Goal: Find specific page/section: Find specific page/section

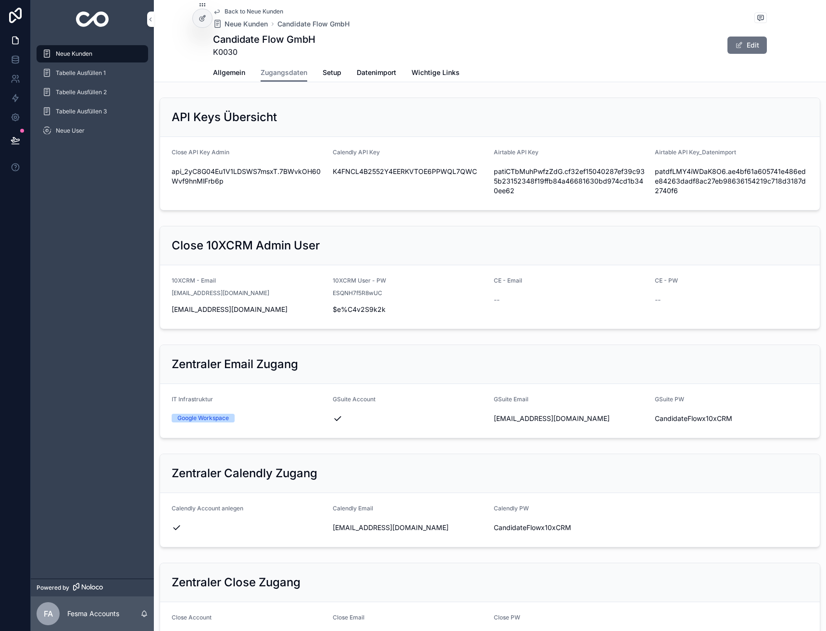
click at [243, 26] on span "Neue Kunden" at bounding box center [245, 24] width 43 height 10
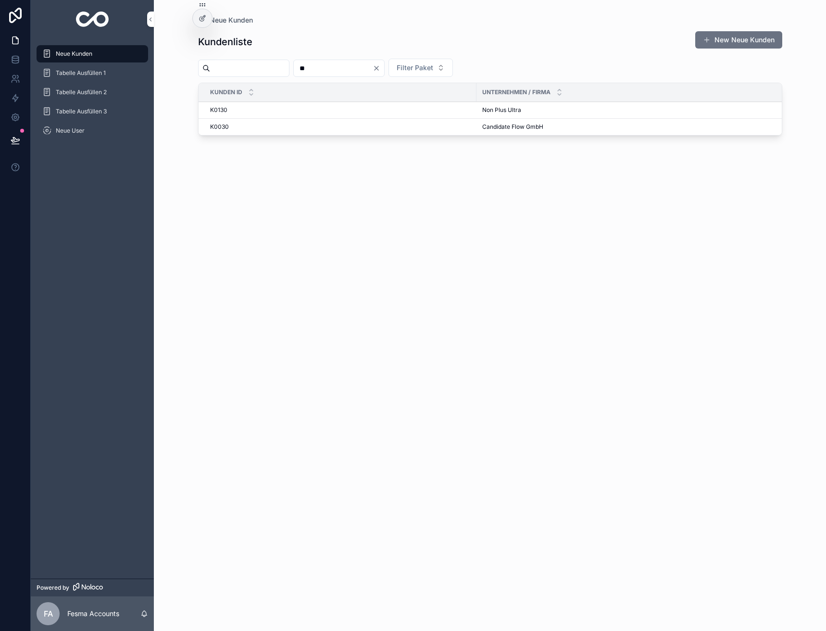
click at [322, 71] on input "**" at bounding box center [333, 68] width 79 height 13
type input "**"
click at [492, 113] on span "Abnehmen im Liegen GmbH" at bounding box center [520, 110] width 76 height 8
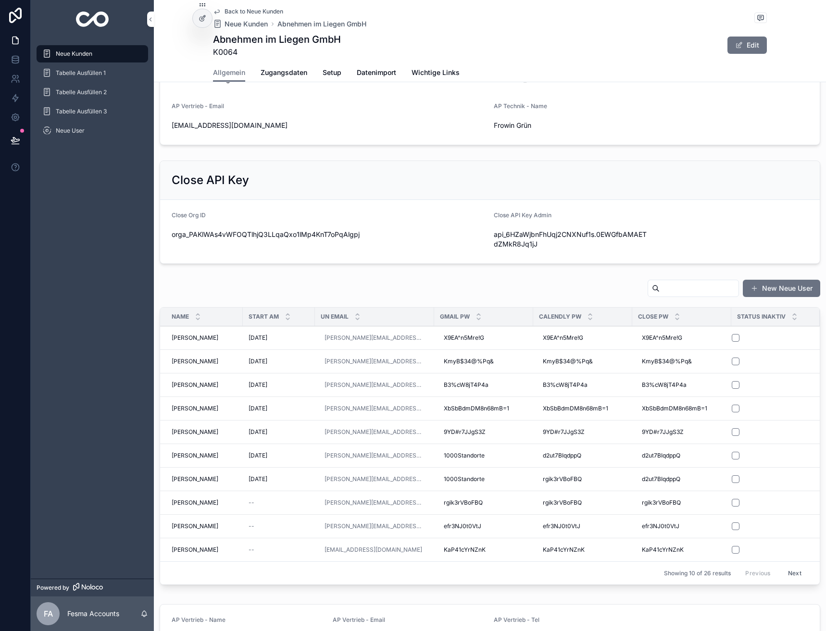
scroll to position [4, 0]
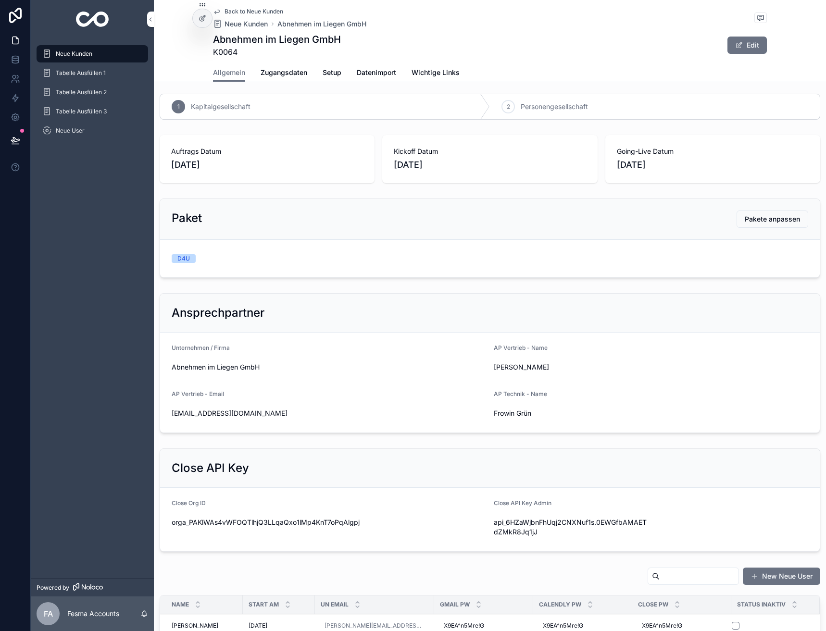
click at [261, 73] on span "Zugangsdaten" at bounding box center [283, 73] width 47 height 10
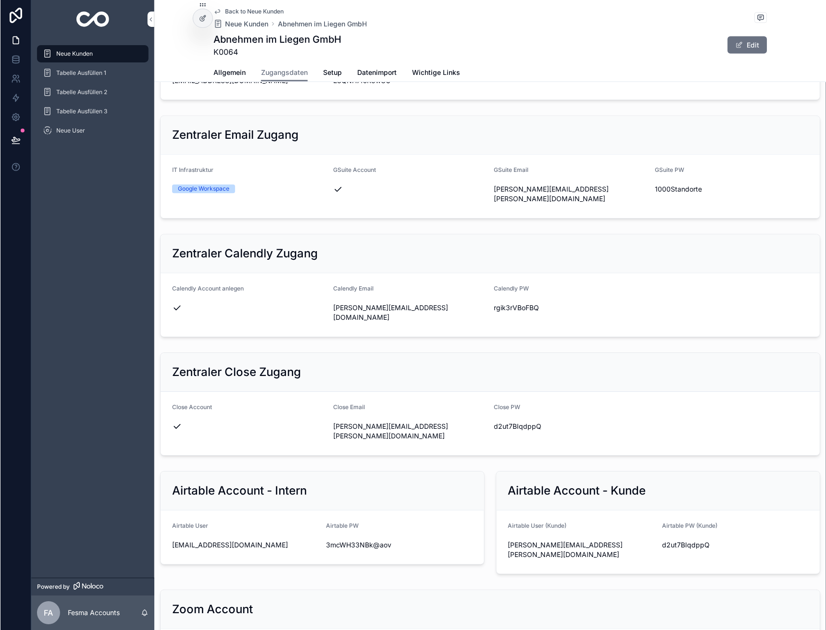
scroll to position [240, 0]
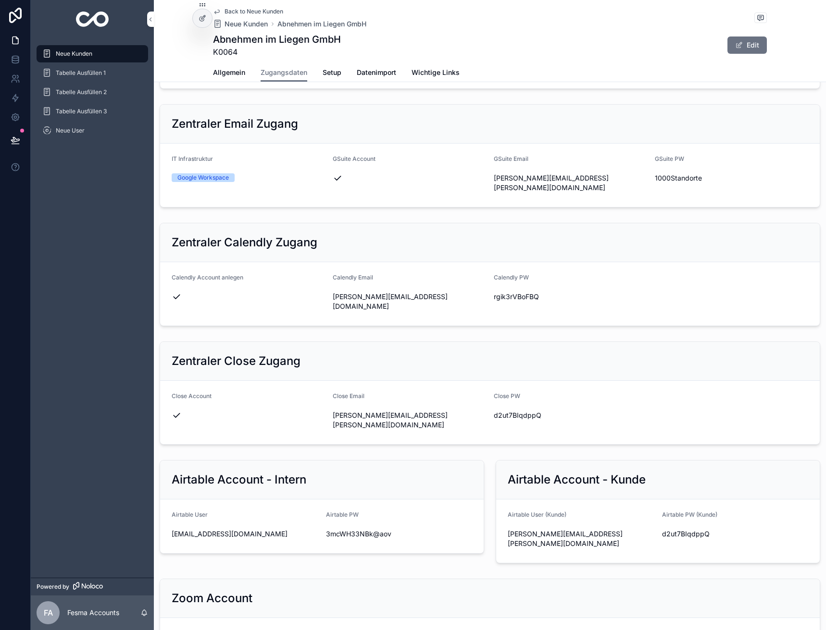
click at [238, 6] on div "Back to Neue Kunden Neue Kunden Abnehmen im Liegen GmbH Abnehmen im Liegen GmbH…" at bounding box center [490, 31] width 554 height 63
click at [238, 11] on span "Back to Neue Kunden" at bounding box center [253, 12] width 59 height 8
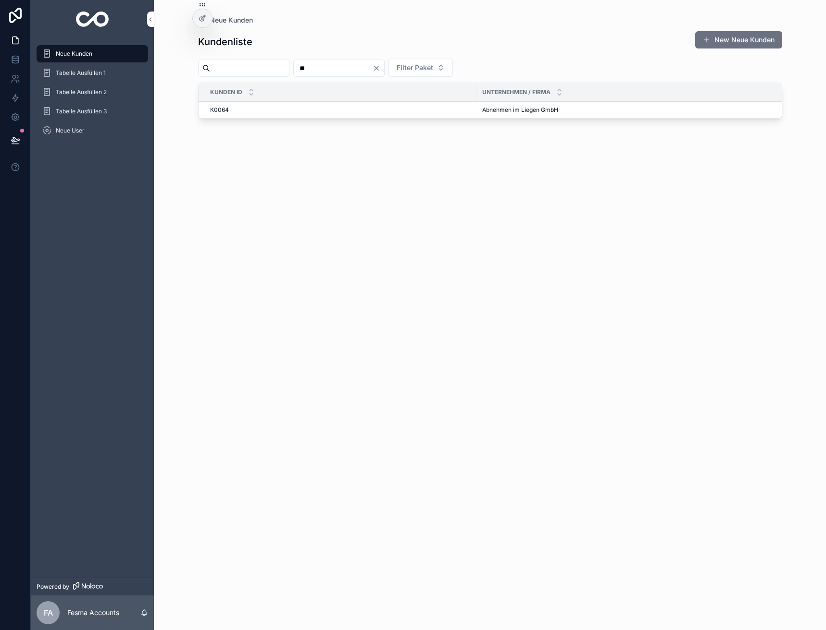
click at [347, 68] on input "**" at bounding box center [333, 68] width 79 height 13
type input "**"
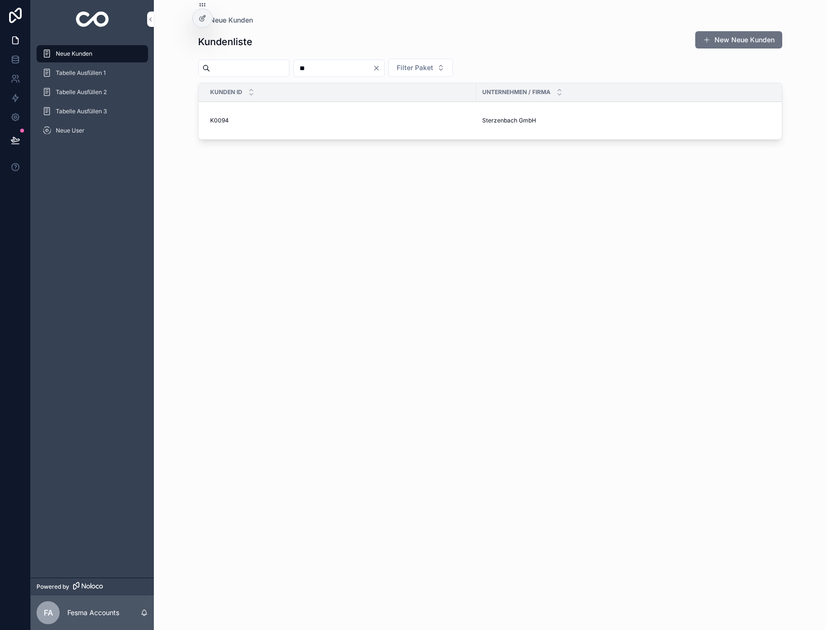
click at [482, 120] on span "Sterzenbach GmbH" at bounding box center [509, 121] width 54 height 8
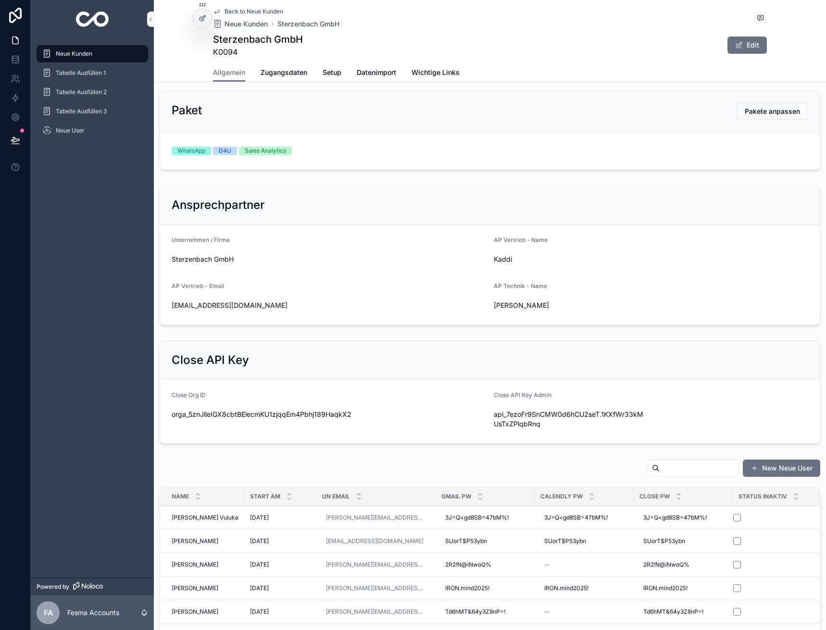
scroll to position [240, 0]
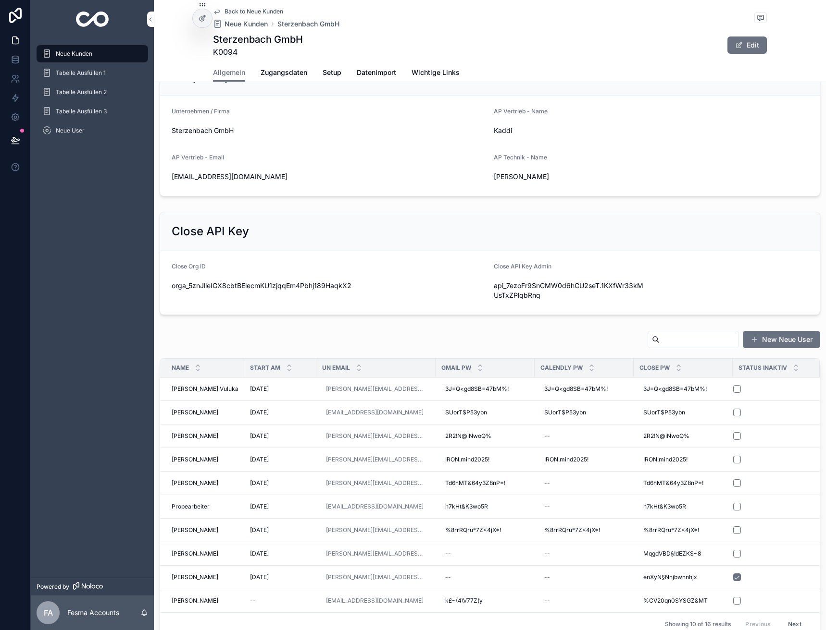
click at [273, 72] on span "Zugangsdaten" at bounding box center [283, 73] width 47 height 10
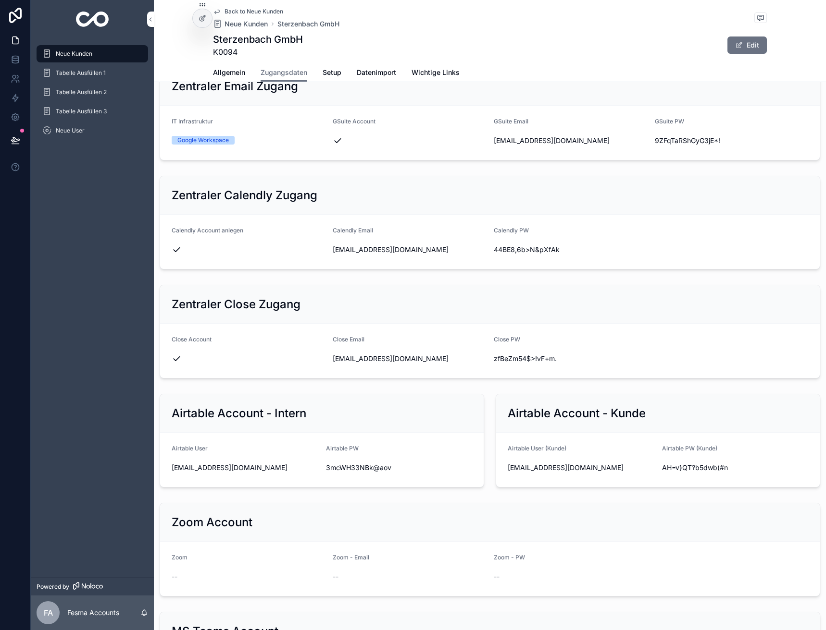
scroll to position [288, 0]
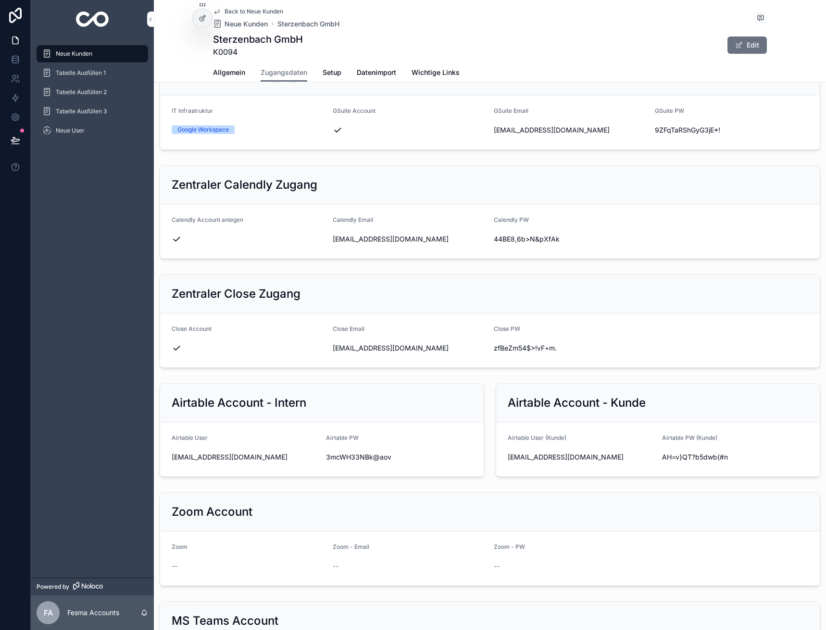
click at [358, 238] on span "[EMAIL_ADDRESS][DOMAIN_NAME]" at bounding box center [409, 240] width 153 height 10
copy div "[EMAIL_ADDRESS][DOMAIN_NAME]"
click at [521, 242] on span "44BE8,6b>N&pXfAk" at bounding box center [570, 240] width 153 height 10
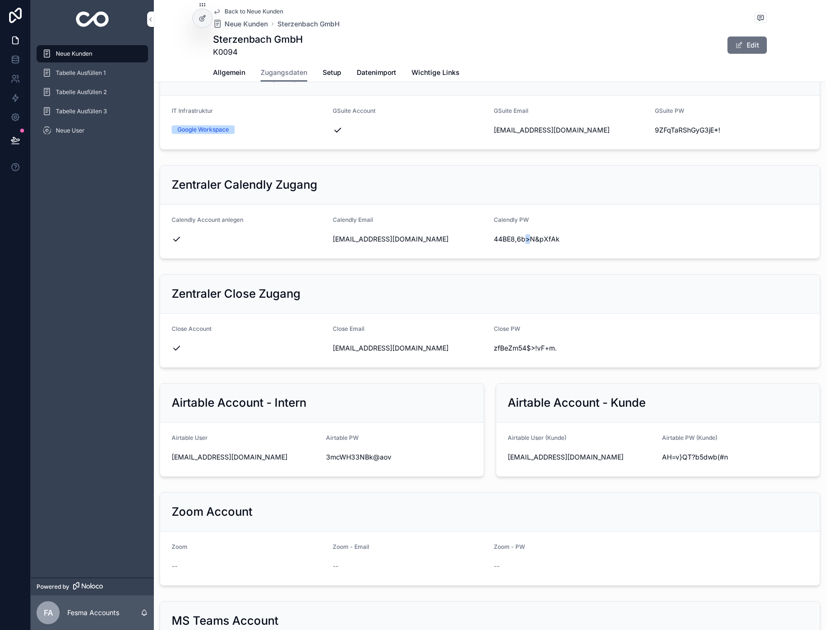
click at [521, 242] on span "44BE8,6b>N&pXfAk" at bounding box center [570, 240] width 153 height 10
copy div "44BE8,6b>N&pXfAk"
click at [246, 25] on span "Neue Kunden" at bounding box center [245, 24] width 43 height 10
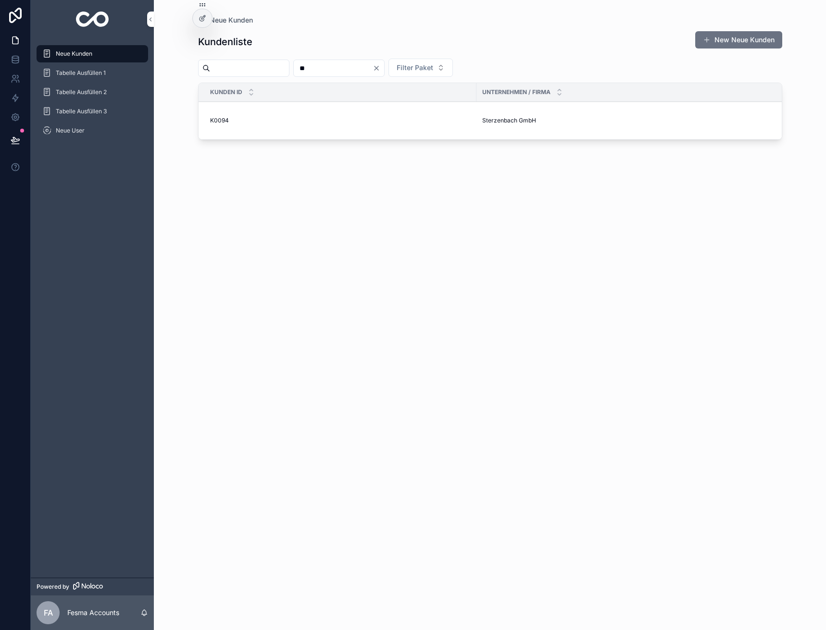
click at [372, 71] on input "**" at bounding box center [333, 68] width 79 height 13
type input "**"
click at [493, 124] on span "Candidate Flow GmbH" at bounding box center [512, 127] width 61 height 8
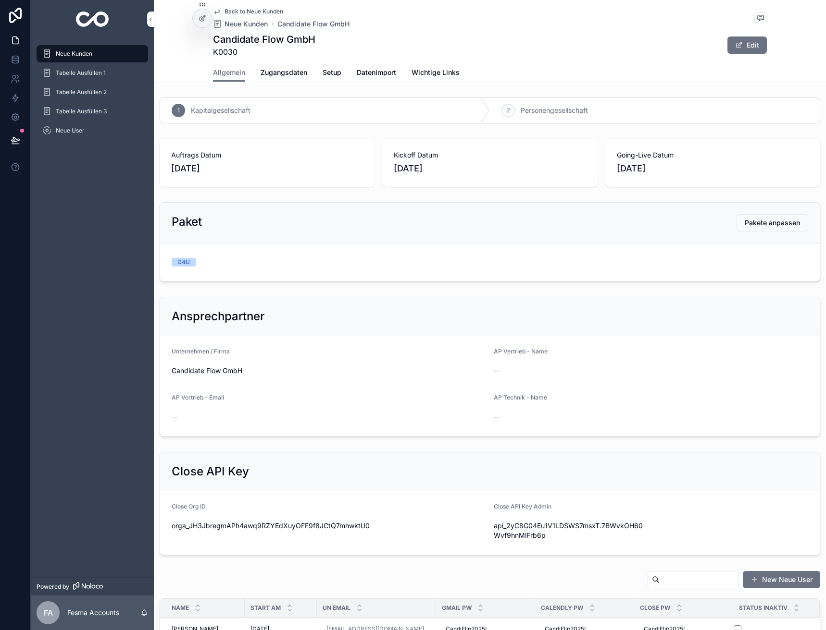
click at [262, 68] on span "Zugangsdaten" at bounding box center [283, 73] width 47 height 10
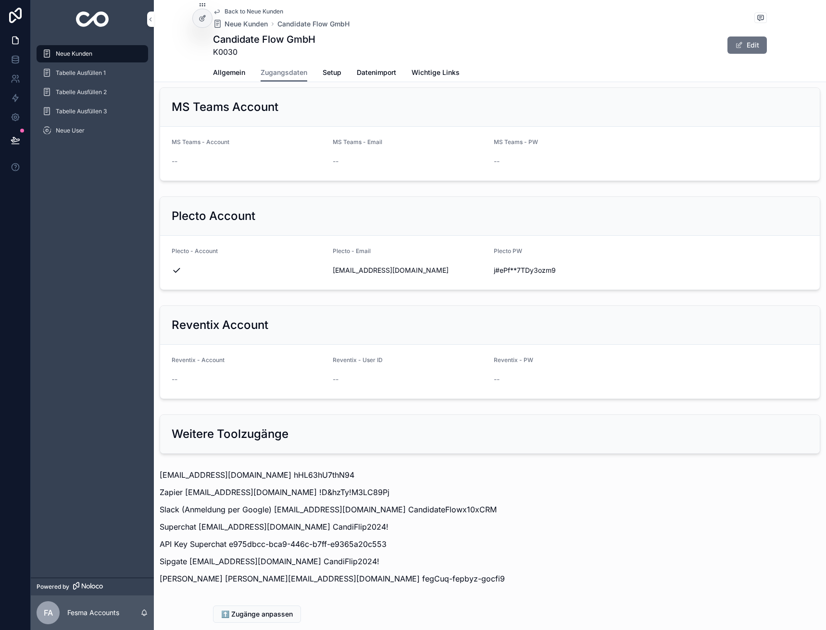
scroll to position [861, 0]
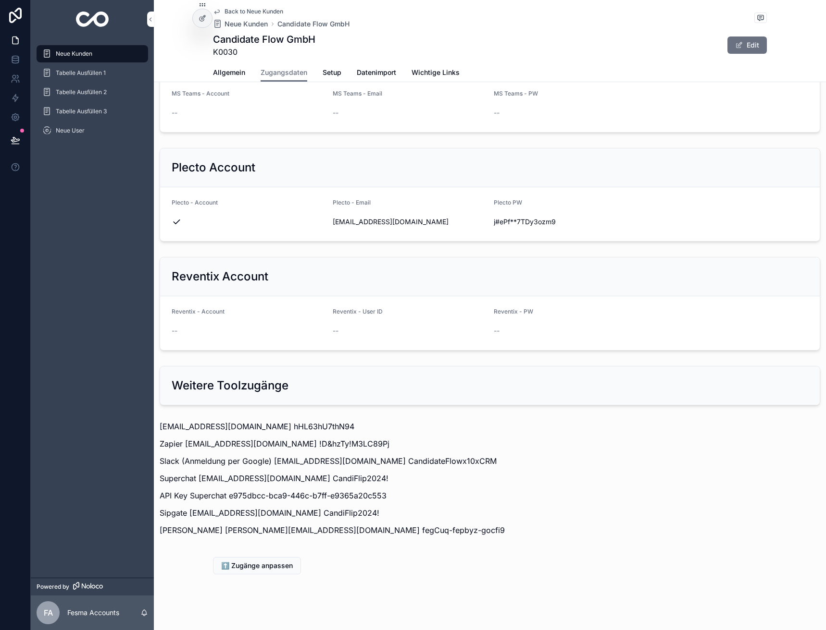
click at [228, 438] on p "Zapier [EMAIL_ADDRESS][DOMAIN_NAME] !D&hzTy!M3LC89Pj" at bounding box center [490, 444] width 660 height 12
click at [296, 438] on p "Zapier [EMAIL_ADDRESS][DOMAIN_NAME] !D&hzTy!M3LC89Pj" at bounding box center [490, 444] width 660 height 12
drag, startPoint x: 293, startPoint y: 434, endPoint x: 187, endPoint y: 435, distance: 105.2
click at [187, 438] on p "Zapier [EMAIL_ADDRESS][DOMAIN_NAME] !D&hzTy!M3LC89Pj" at bounding box center [490, 444] width 660 height 12
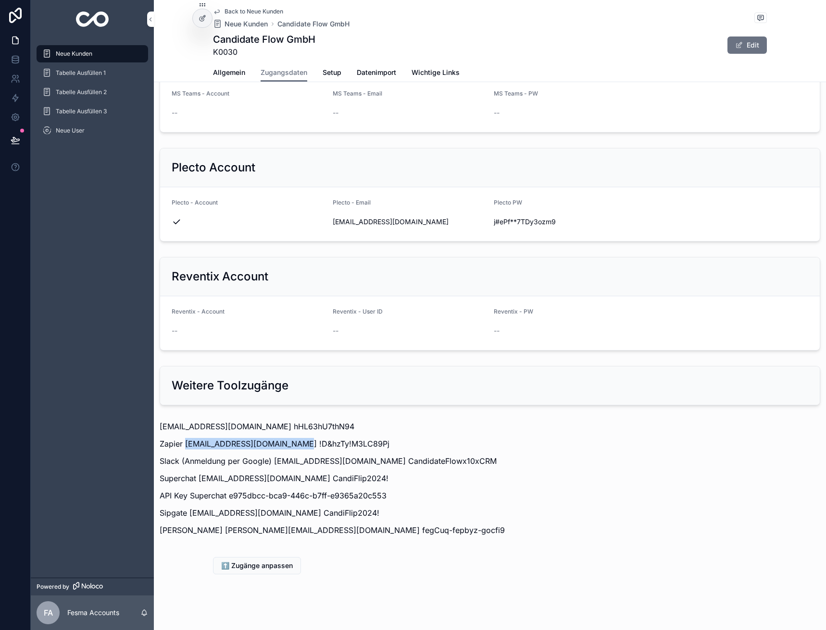
copy p "[EMAIL_ADDRESS][DOMAIN_NAME]"
click at [297, 438] on p "Zapier [EMAIL_ADDRESS][DOMAIN_NAME] !D&hzTy!M3LC89Pj" at bounding box center [490, 444] width 660 height 12
drag, startPoint x: 297, startPoint y: 433, endPoint x: 376, endPoint y: 433, distance: 79.8
click at [376, 438] on p "Zapier [EMAIL_ADDRESS][DOMAIN_NAME] !D&hzTy!M3LC89Pj" at bounding box center [490, 444] width 660 height 12
copy p "!D&hzTy!M3LC89Pj"
